Goal: Task Accomplishment & Management: Manage account settings

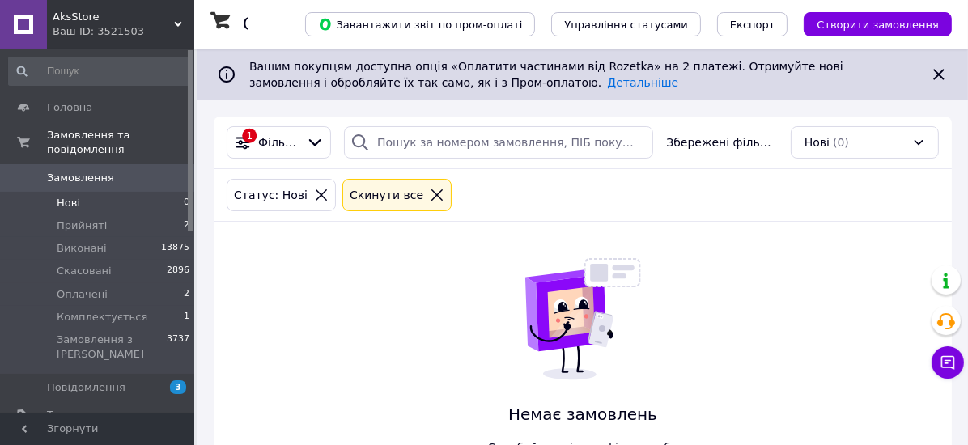
click at [66, 196] on span "Нові" at bounding box center [68, 203] width 23 height 15
click at [86, 219] on span "Прийняті" at bounding box center [82, 226] width 50 height 15
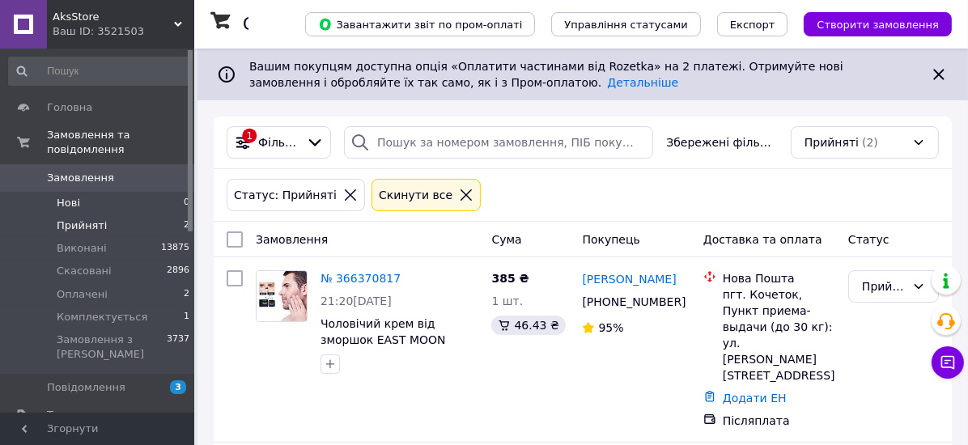
click at [78, 196] on span "Нові" at bounding box center [68, 203] width 23 height 15
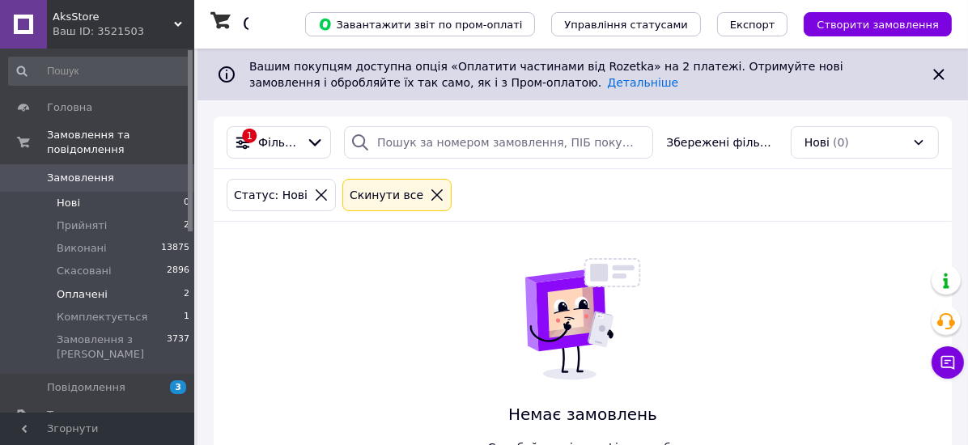
click at [93, 287] on span "Оплачені" at bounding box center [82, 294] width 51 height 15
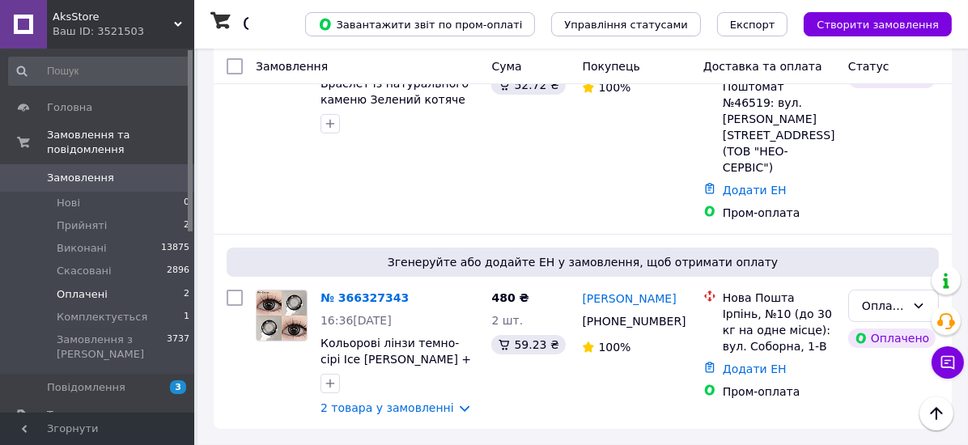
scroll to position [353, 0]
click at [82, 310] on span "Комплектується" at bounding box center [102, 317] width 91 height 15
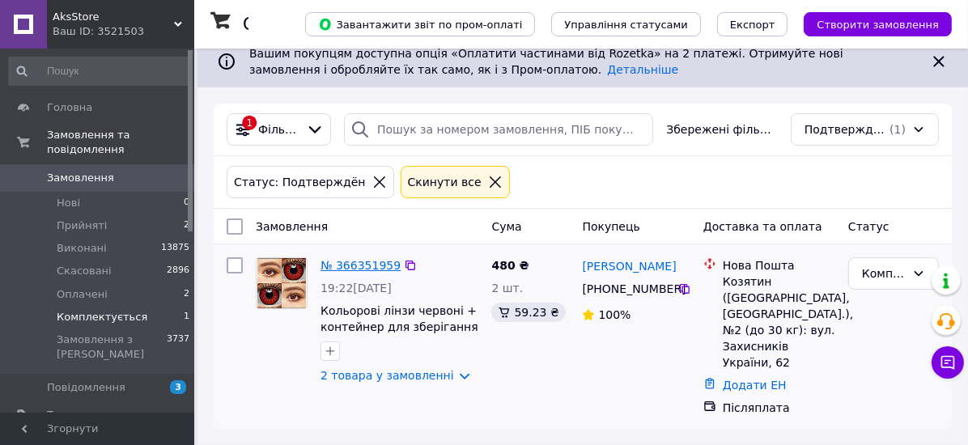
scroll to position [85, 0]
click at [77, 287] on span "Оплачені" at bounding box center [82, 294] width 51 height 15
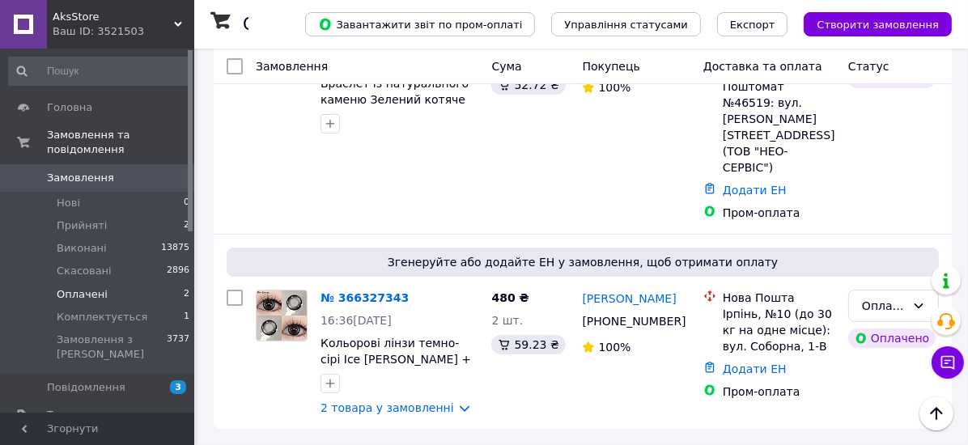
scroll to position [353, 0]
click at [110, 310] on span "Комплектується" at bounding box center [102, 317] width 91 height 15
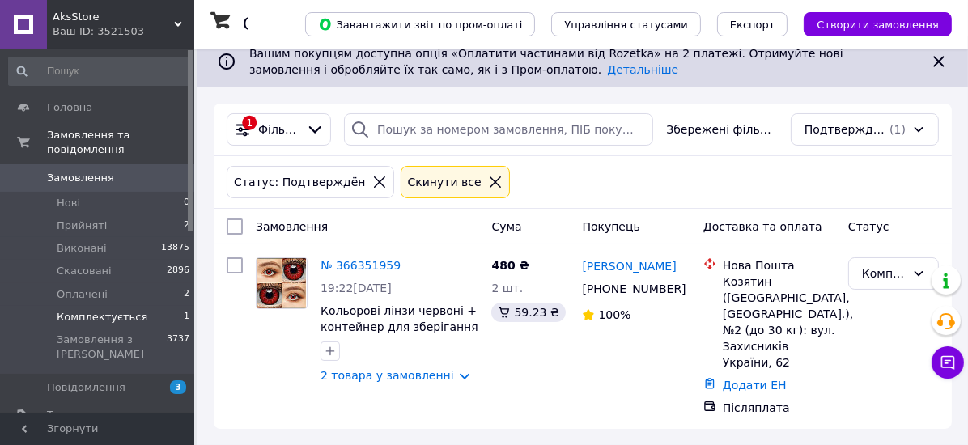
scroll to position [85, 0]
click at [80, 408] on span "Товари та послуги" at bounding box center [98, 415] width 103 height 15
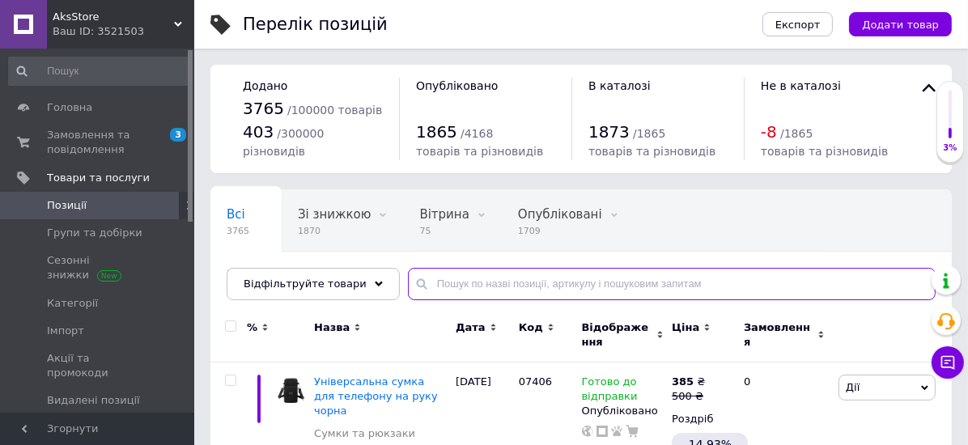
paste input "05643"
type input "05643"
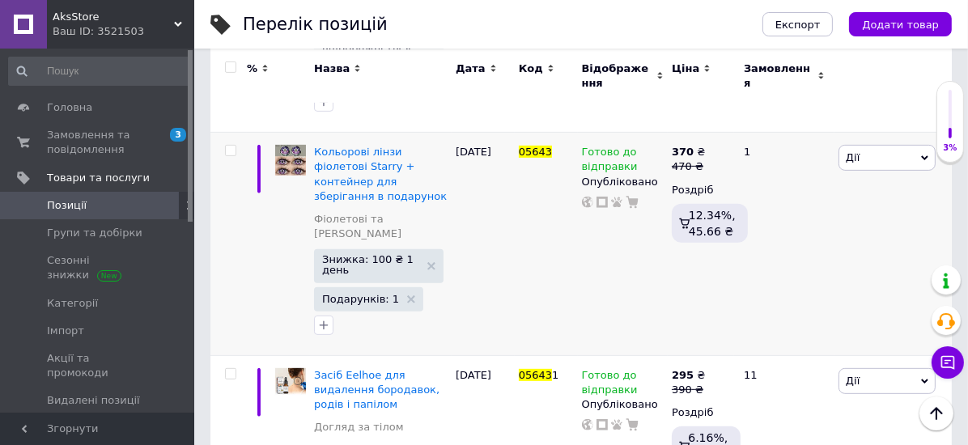
scroll to position [712, 0]
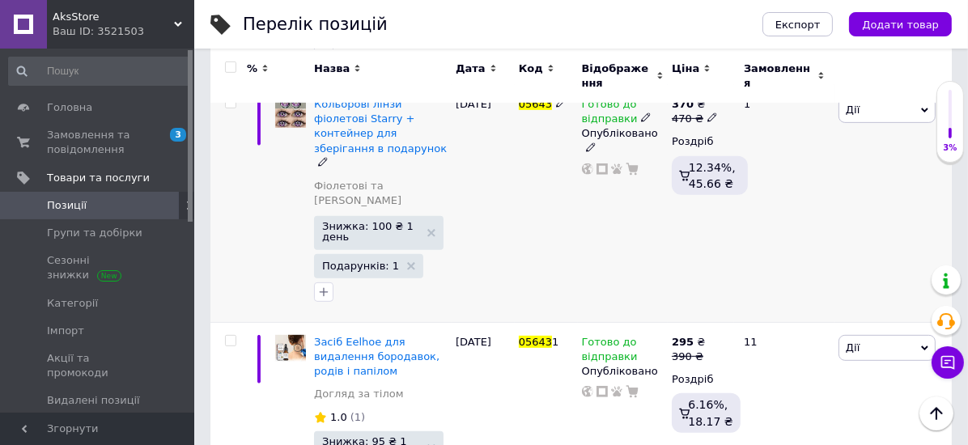
click at [594, 151] on use at bounding box center [590, 146] width 9 height 9
click at [593, 188] on li "Прихований" at bounding box center [619, 179] width 88 height 23
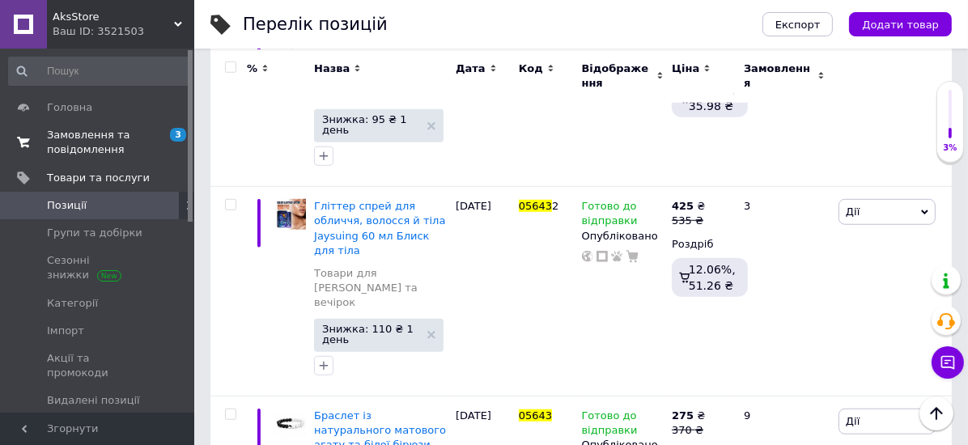
scroll to position [1188, 0]
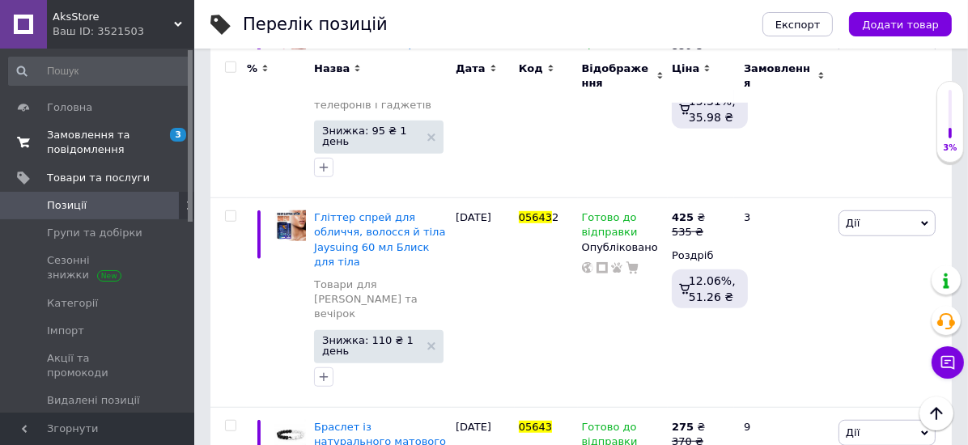
click at [86, 130] on span "Замовлення та повідомлення" at bounding box center [98, 142] width 103 height 29
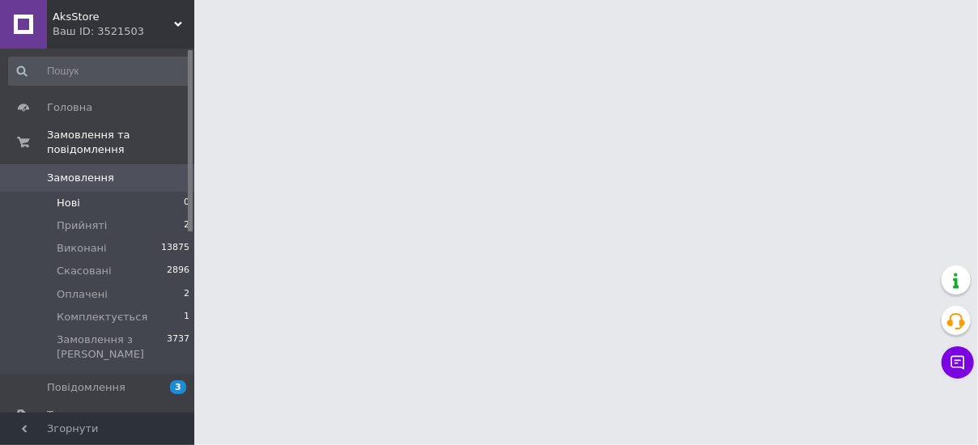
click at [67, 196] on span "Нові" at bounding box center [68, 203] width 23 height 15
click at [96, 219] on span "Прийняті" at bounding box center [82, 226] width 50 height 15
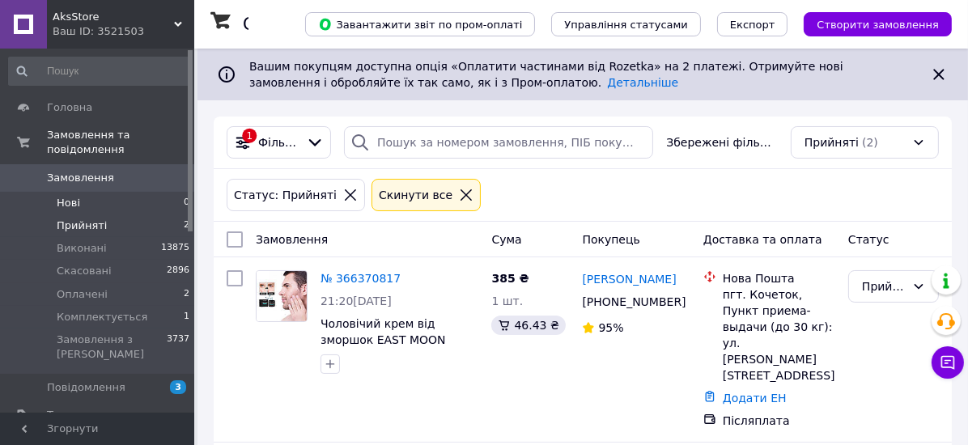
click at [70, 196] on span "Нові" at bounding box center [68, 203] width 23 height 15
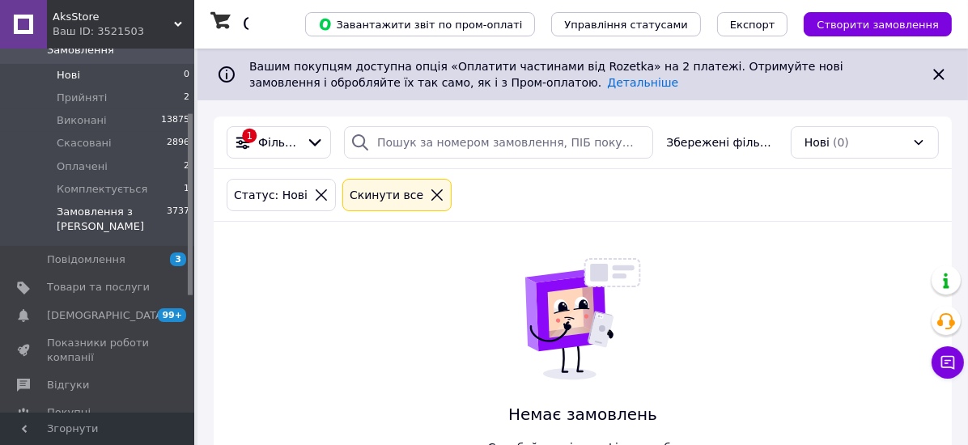
scroll to position [129, 0]
click at [91, 158] on span "Оплачені" at bounding box center [82, 165] width 51 height 15
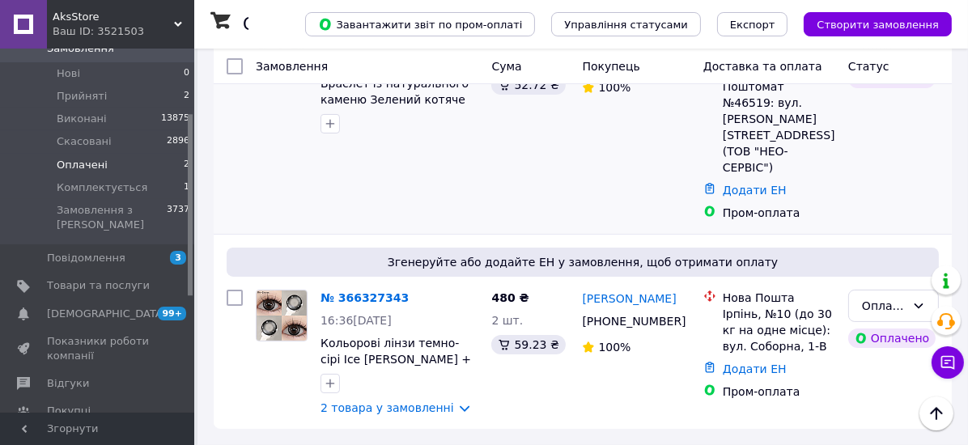
scroll to position [353, 0]
click at [91, 180] on span "Комплектується" at bounding box center [102, 187] width 91 height 15
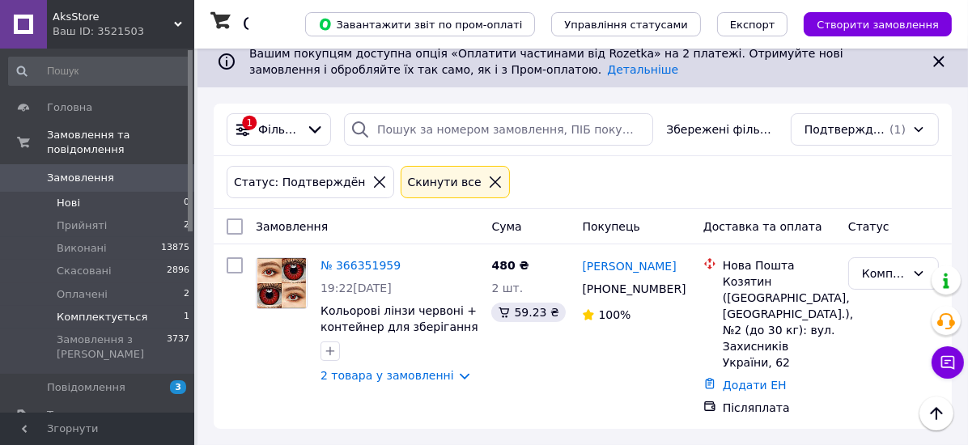
click at [66, 196] on span "Нові" at bounding box center [68, 203] width 23 height 15
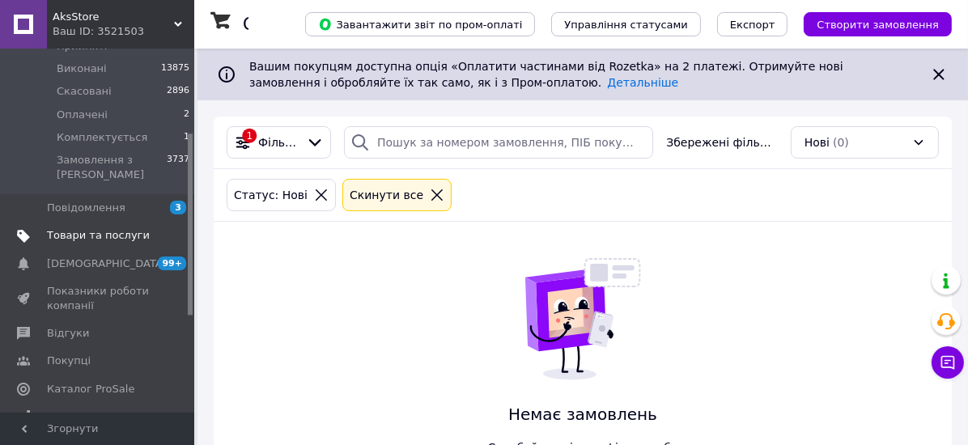
scroll to position [168, 0]
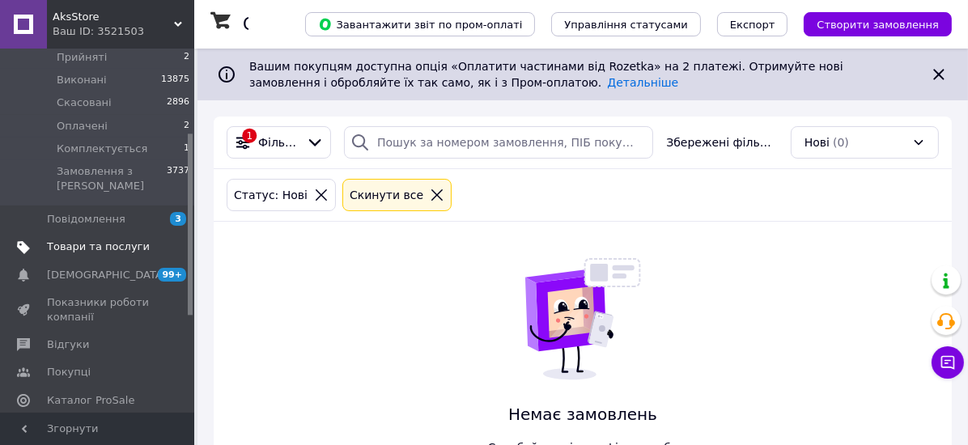
click at [66, 240] on span "Товари та послуги" at bounding box center [98, 247] width 103 height 15
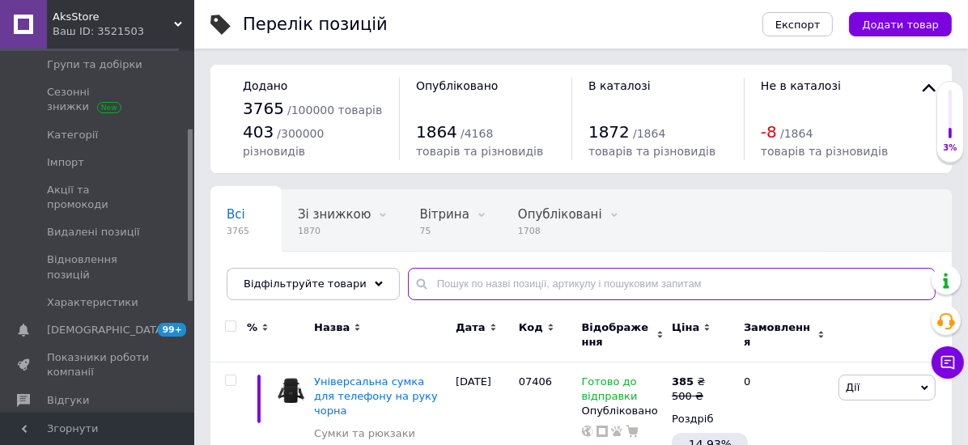
click at [473, 300] on input "text" at bounding box center [672, 284] width 528 height 32
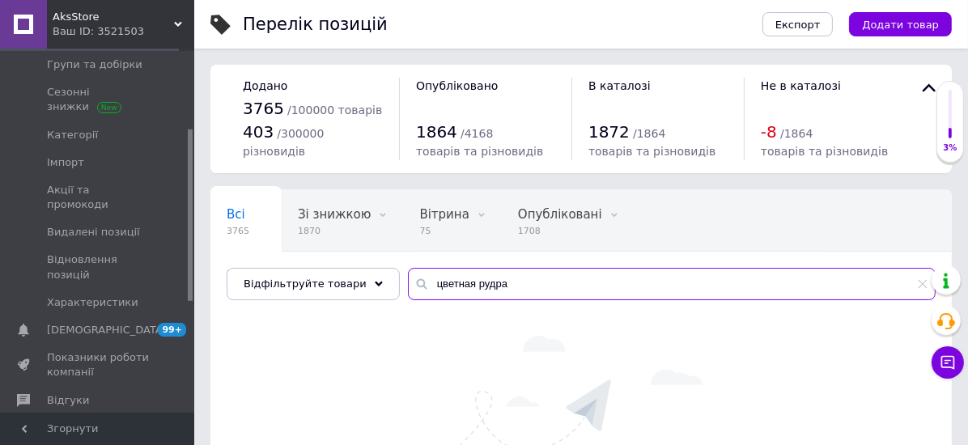
click at [465, 300] on input "цветная рудра" at bounding box center [672, 284] width 528 height 32
type input "цветная пудра"
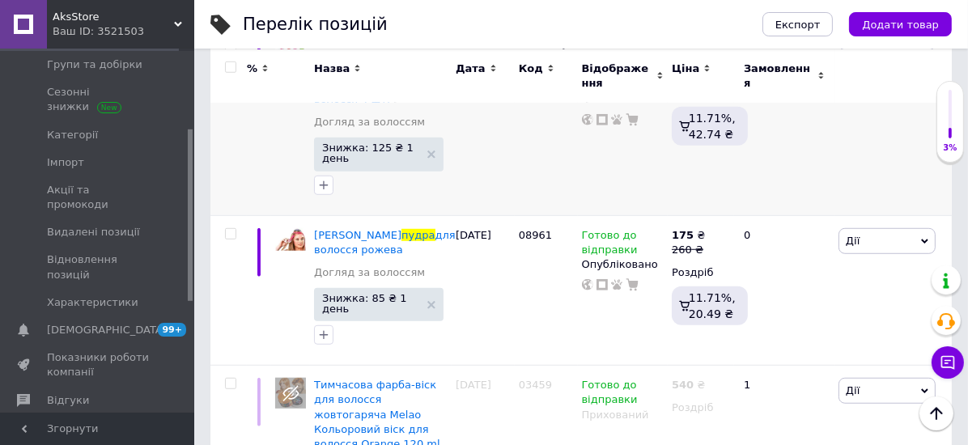
scroll to position [1165, 0]
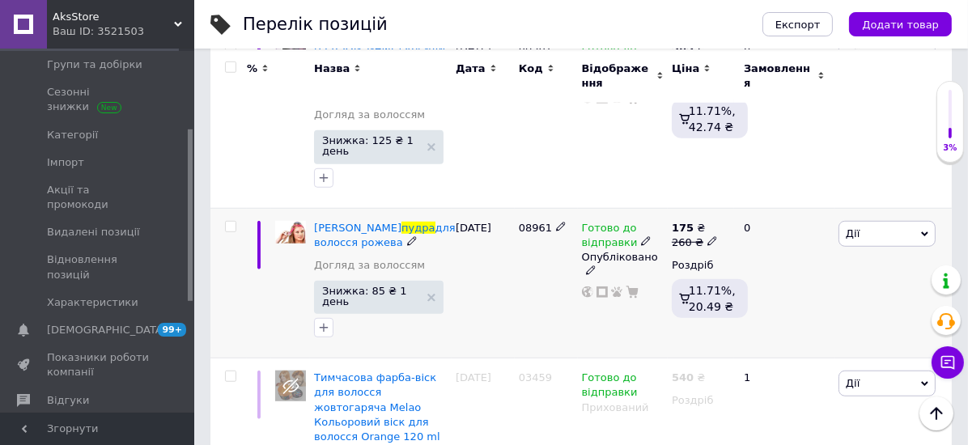
click at [874, 234] on span "Дії" at bounding box center [887, 234] width 97 height 26
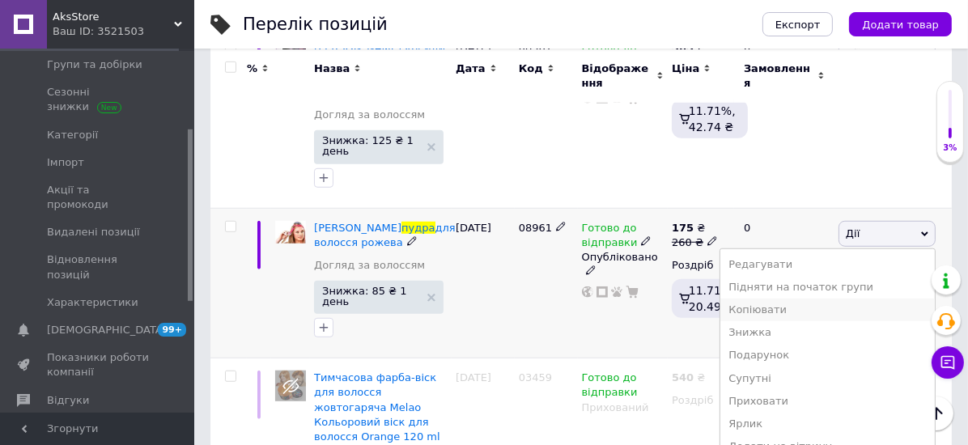
click at [777, 316] on li "Копіювати" at bounding box center [827, 310] width 214 height 23
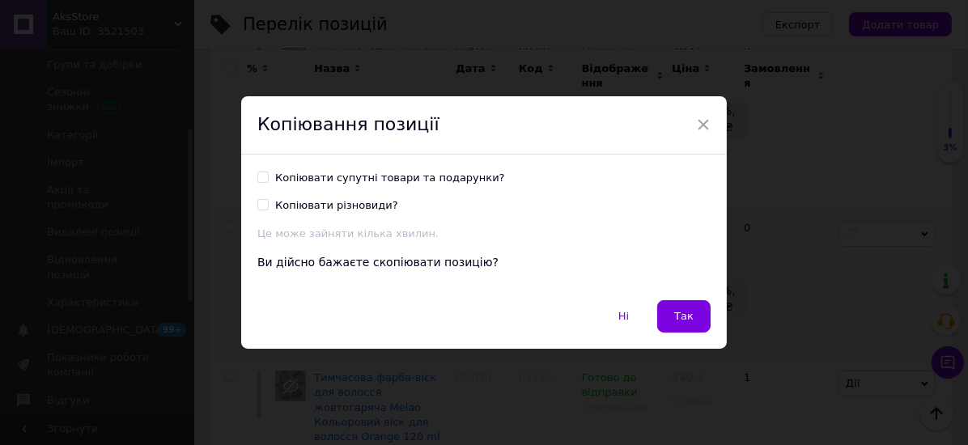
scroll to position [1043, 0]
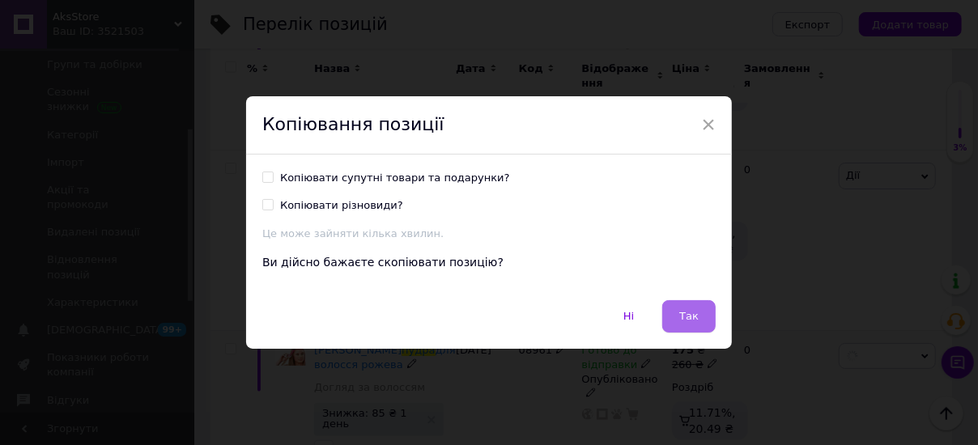
click at [682, 318] on span "Так" at bounding box center [688, 316] width 19 height 12
